Goal: Navigation & Orientation: Find specific page/section

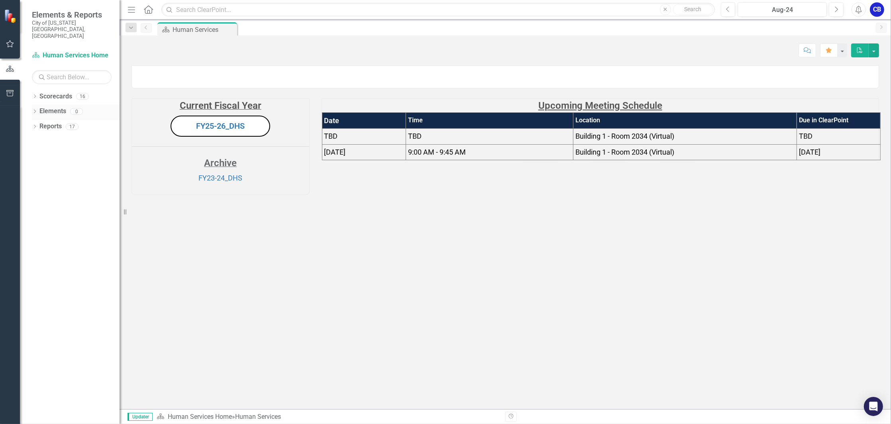
click at [34, 110] on icon "Dropdown" at bounding box center [35, 112] width 6 height 4
click at [39, 170] on icon at bounding box center [39, 172] width 2 height 4
click at [9, 42] on icon "button" at bounding box center [10, 43] width 8 height 7
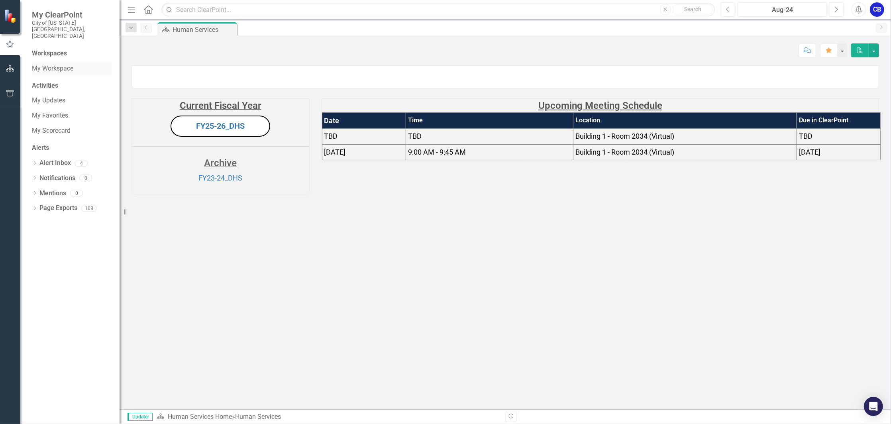
click at [53, 64] on link "My Workspace" at bounding box center [72, 68] width 80 height 9
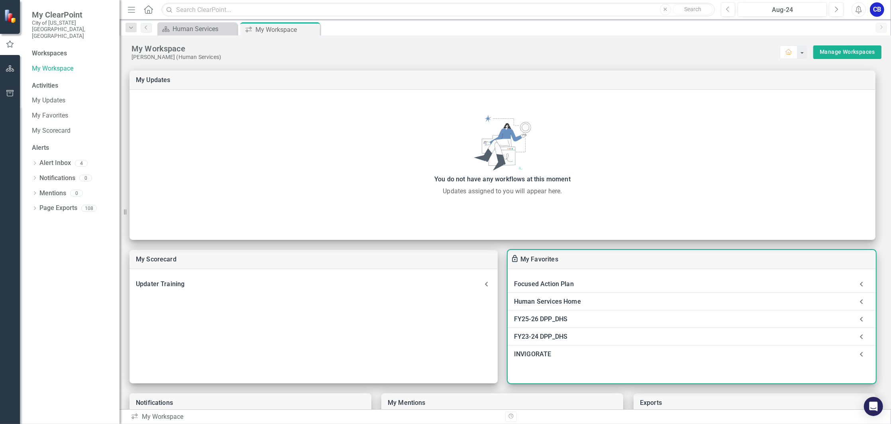
click at [566, 283] on div "Focused Action Plan" at bounding box center [683, 284] width 339 height 11
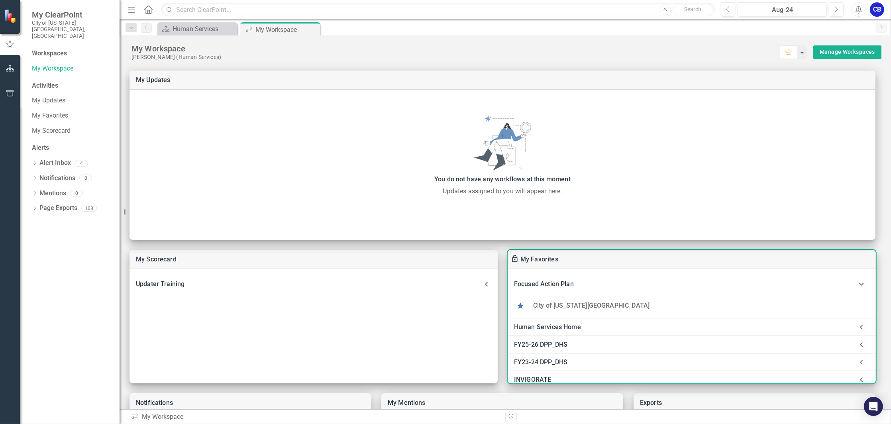
click at [576, 328] on div "Human Services Home" at bounding box center [683, 327] width 339 height 11
click at [564, 347] on link "Human Services" at bounding box center [557, 349] width 48 height 8
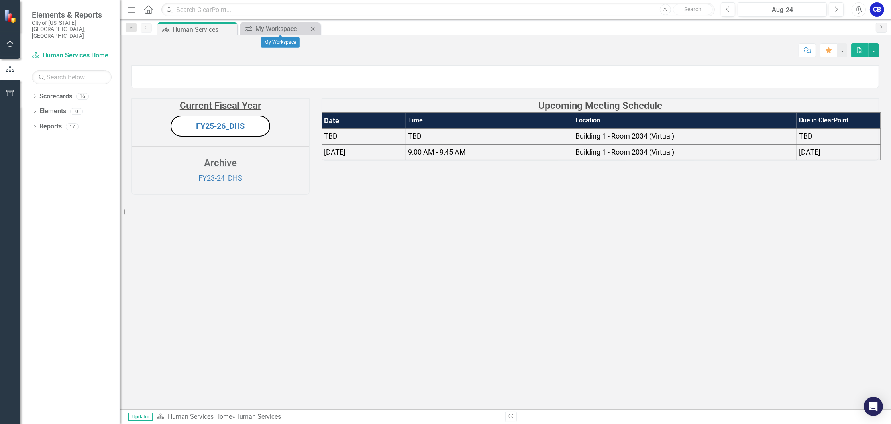
click at [310, 27] on icon "Close" at bounding box center [313, 29] width 8 height 6
click at [9, 39] on button "button" at bounding box center [10, 44] width 18 height 17
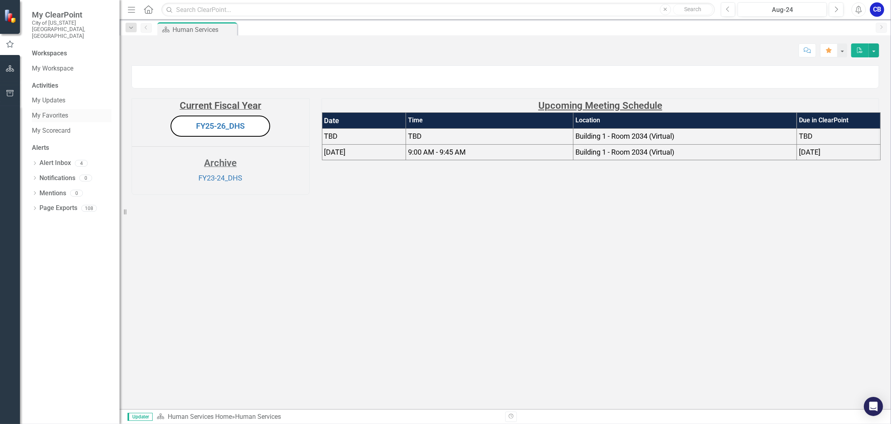
click at [49, 111] on link "My Favorites" at bounding box center [72, 115] width 80 height 9
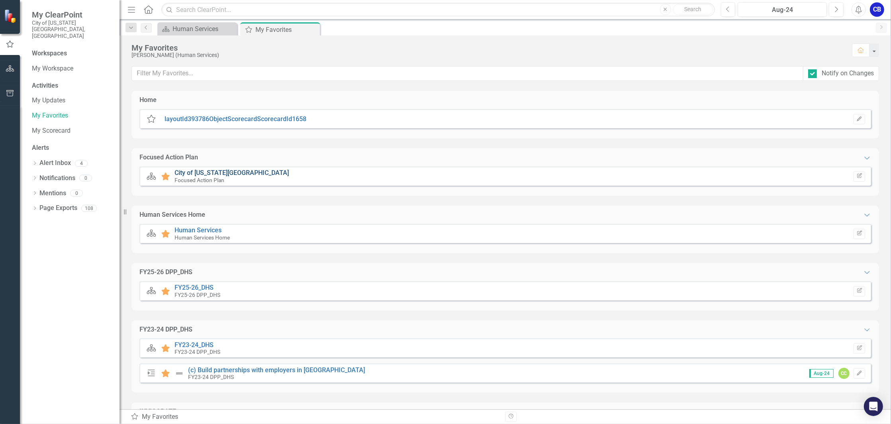
click at [211, 169] on link "City of [US_STATE][GEOGRAPHIC_DATA]" at bounding box center [232, 173] width 114 height 8
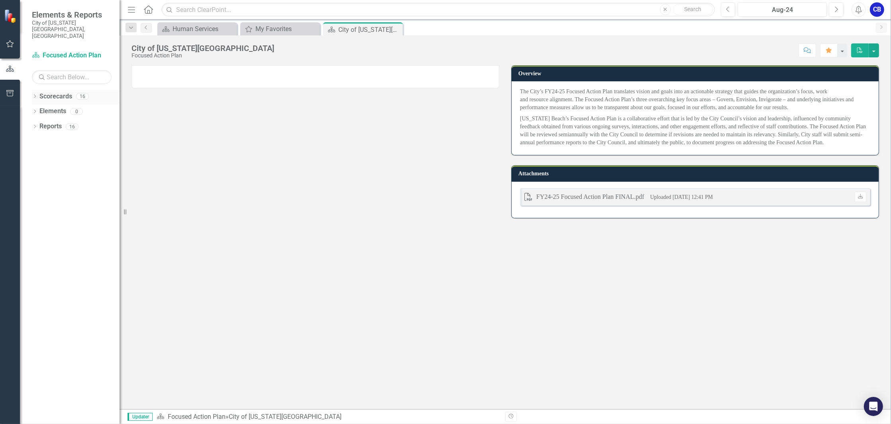
click at [35, 94] on icon at bounding box center [35, 96] width 2 height 4
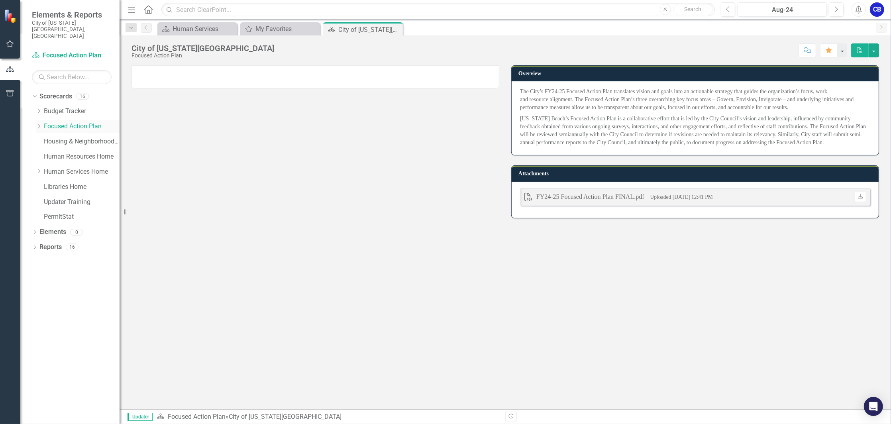
click at [65, 122] on link "Focused Action Plan" at bounding box center [82, 126] width 76 height 9
click at [66, 167] on link "Human Services Home" at bounding box center [82, 171] width 76 height 9
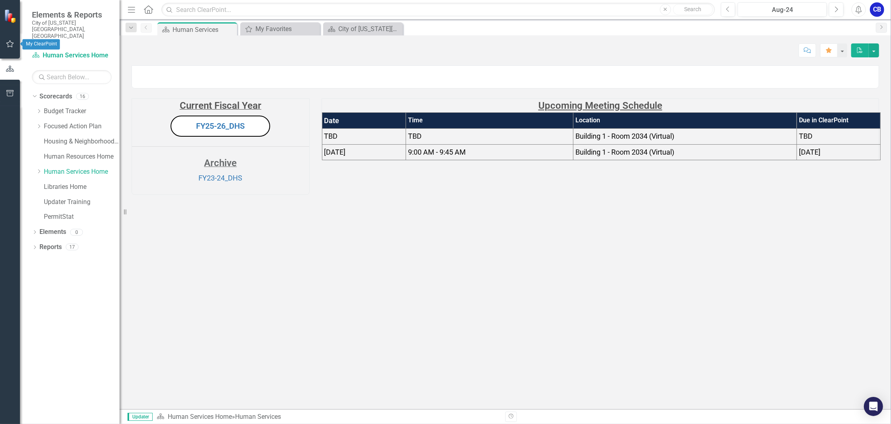
click at [10, 41] on icon "button" at bounding box center [10, 44] width 8 height 6
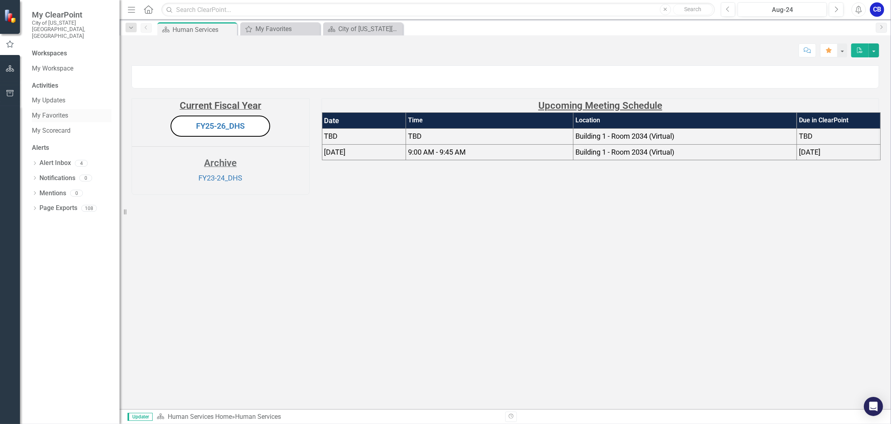
click at [33, 111] on link "My Favorites" at bounding box center [72, 115] width 80 height 9
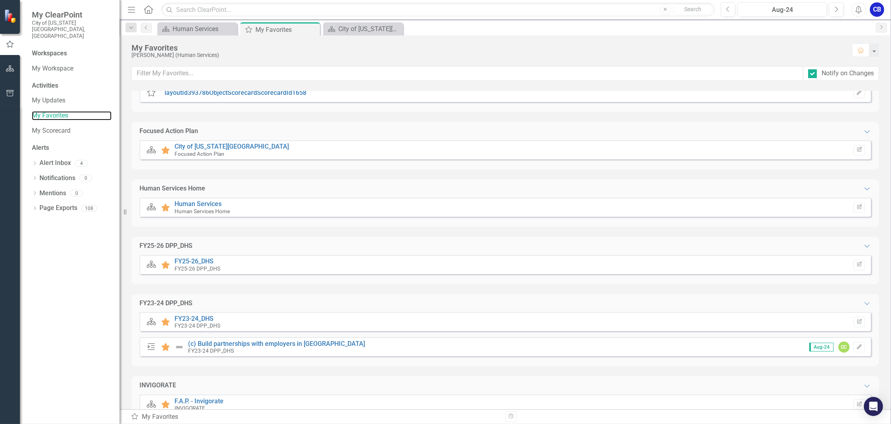
scroll to position [51, 0]
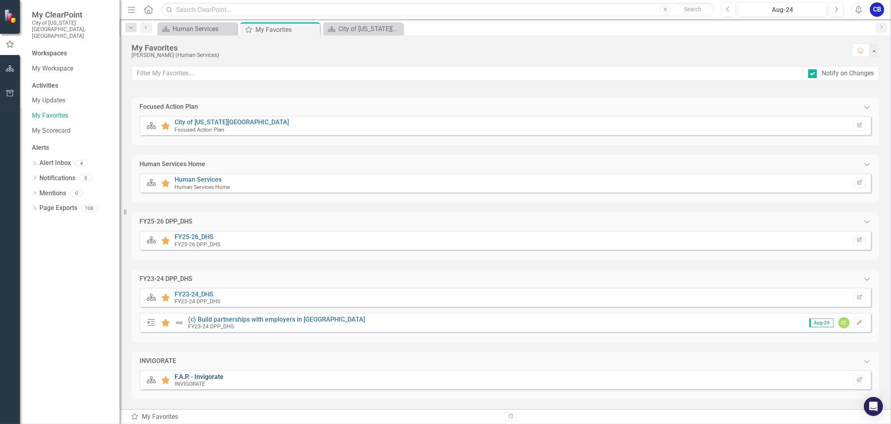
click at [186, 376] on link "F.A.P. - Invigorate" at bounding box center [199, 377] width 49 height 8
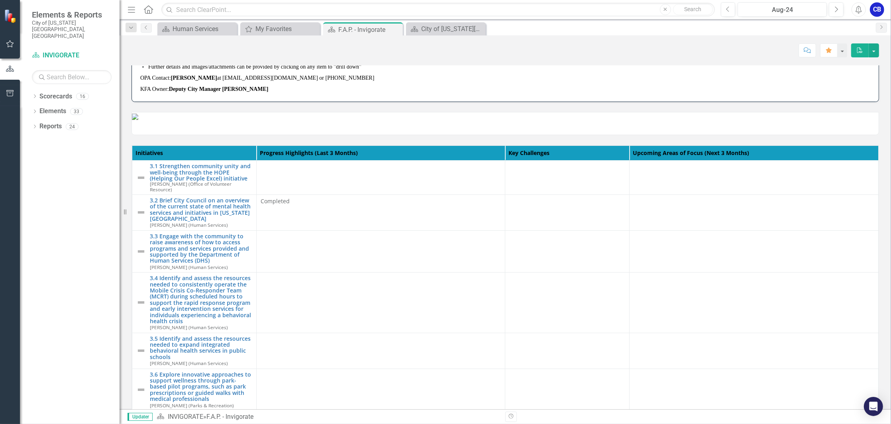
scroll to position [106, 0]
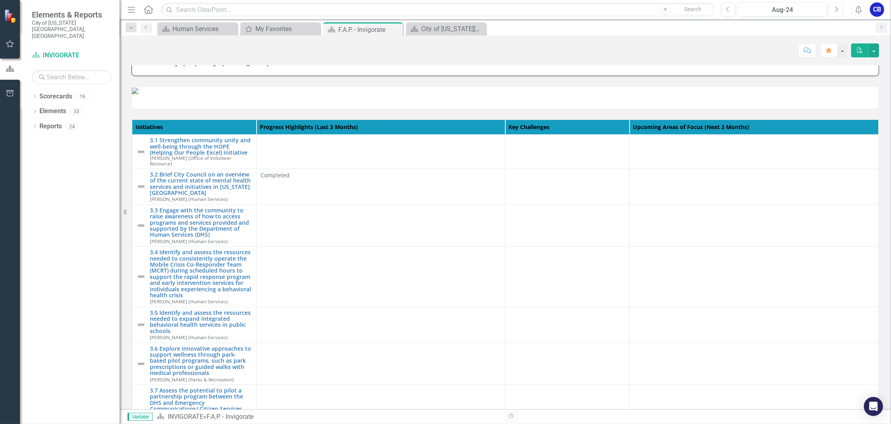
click at [836, 8] on icon "Next" at bounding box center [836, 9] width 4 height 7
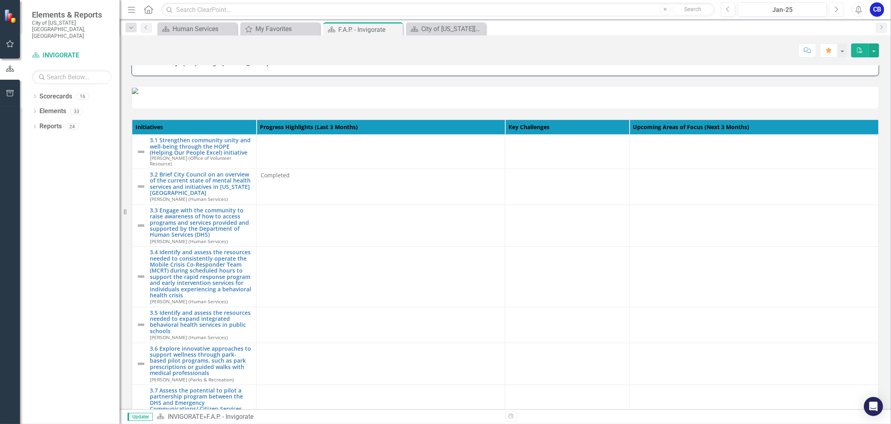
click at [836, 7] on icon "Next" at bounding box center [836, 9] width 4 height 7
click at [836, 7] on icon "button" at bounding box center [836, 9] width 3 height 6
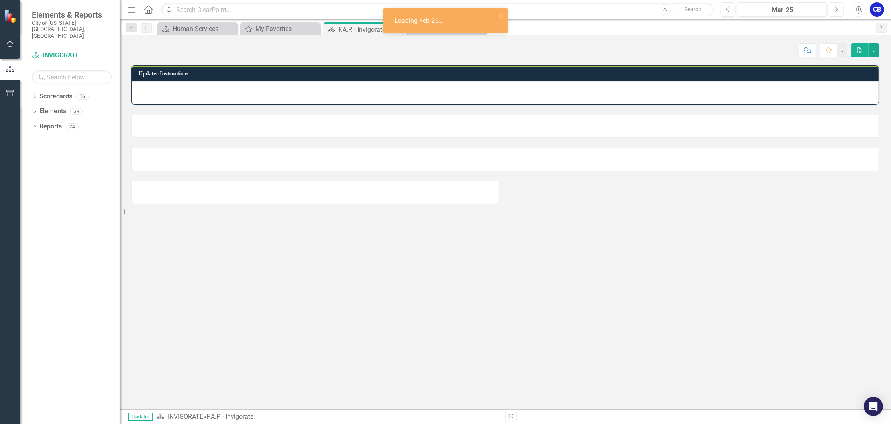
click at [836, 7] on icon "button" at bounding box center [836, 9] width 3 height 6
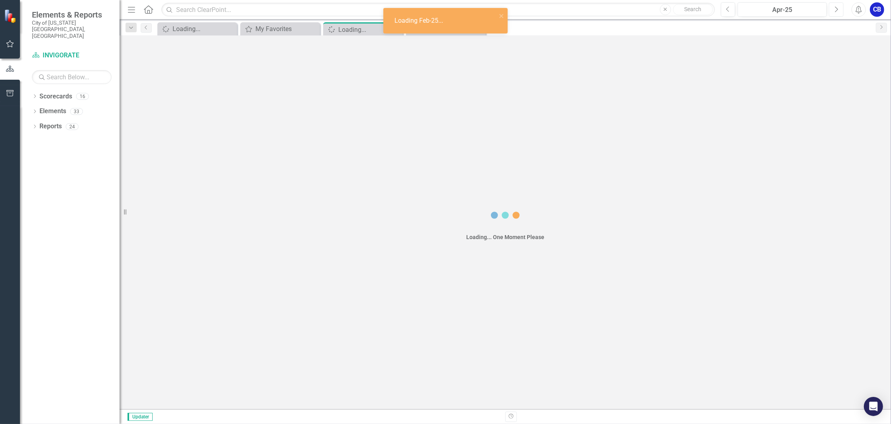
click at [836, 7] on icon "button" at bounding box center [836, 9] width 3 height 6
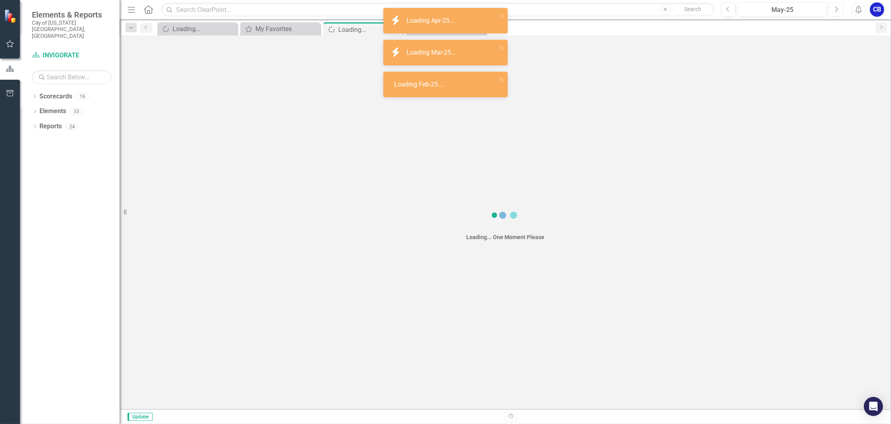
click at [836, 7] on icon "button" at bounding box center [836, 9] width 3 height 6
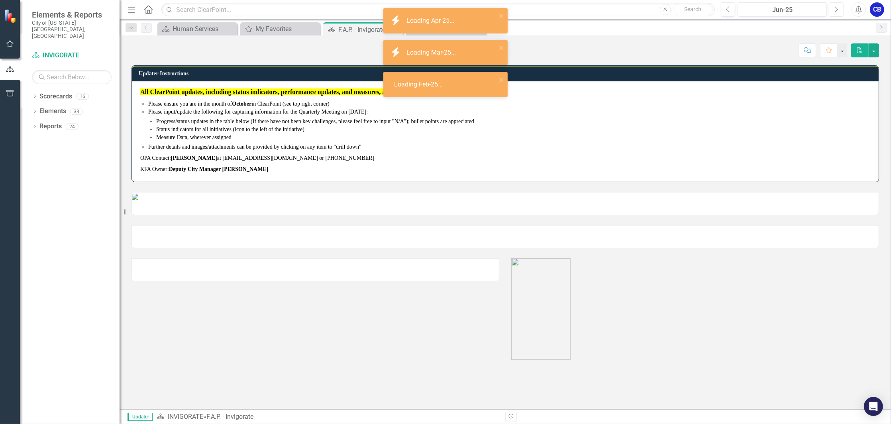
click at [836, 7] on icon "button" at bounding box center [836, 9] width 3 height 6
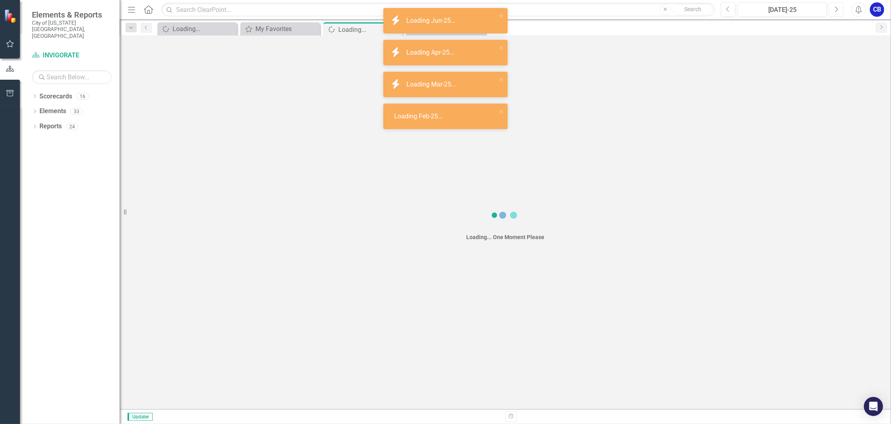
click at [836, 7] on icon "button" at bounding box center [836, 9] width 3 height 6
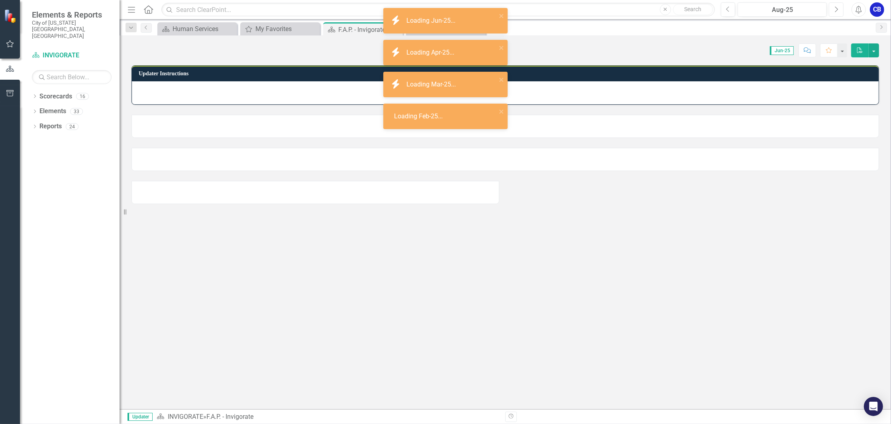
click at [836, 7] on icon "button" at bounding box center [836, 9] width 3 height 6
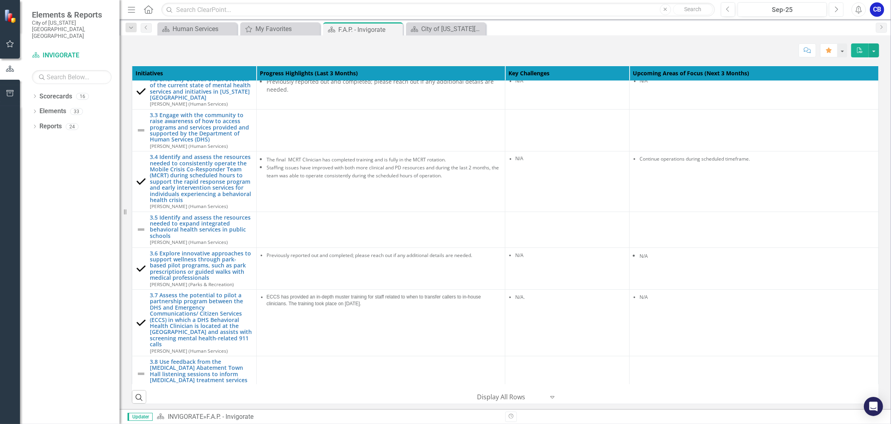
scroll to position [53, 0]
